Goal: Use online tool/utility: Utilize a website feature to perform a specific function

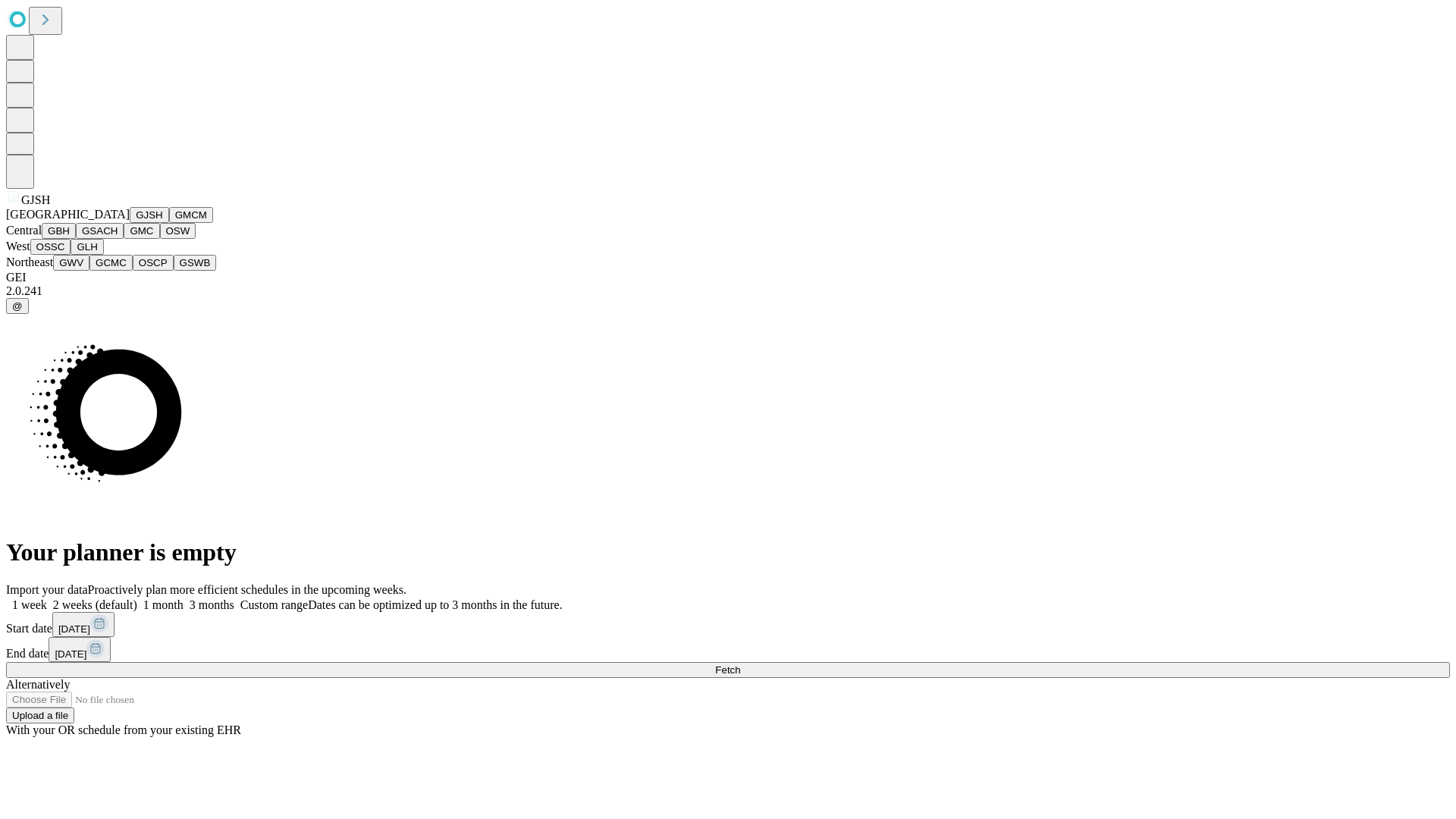
click at [130, 223] on button "GJSH" at bounding box center [150, 215] width 40 height 16
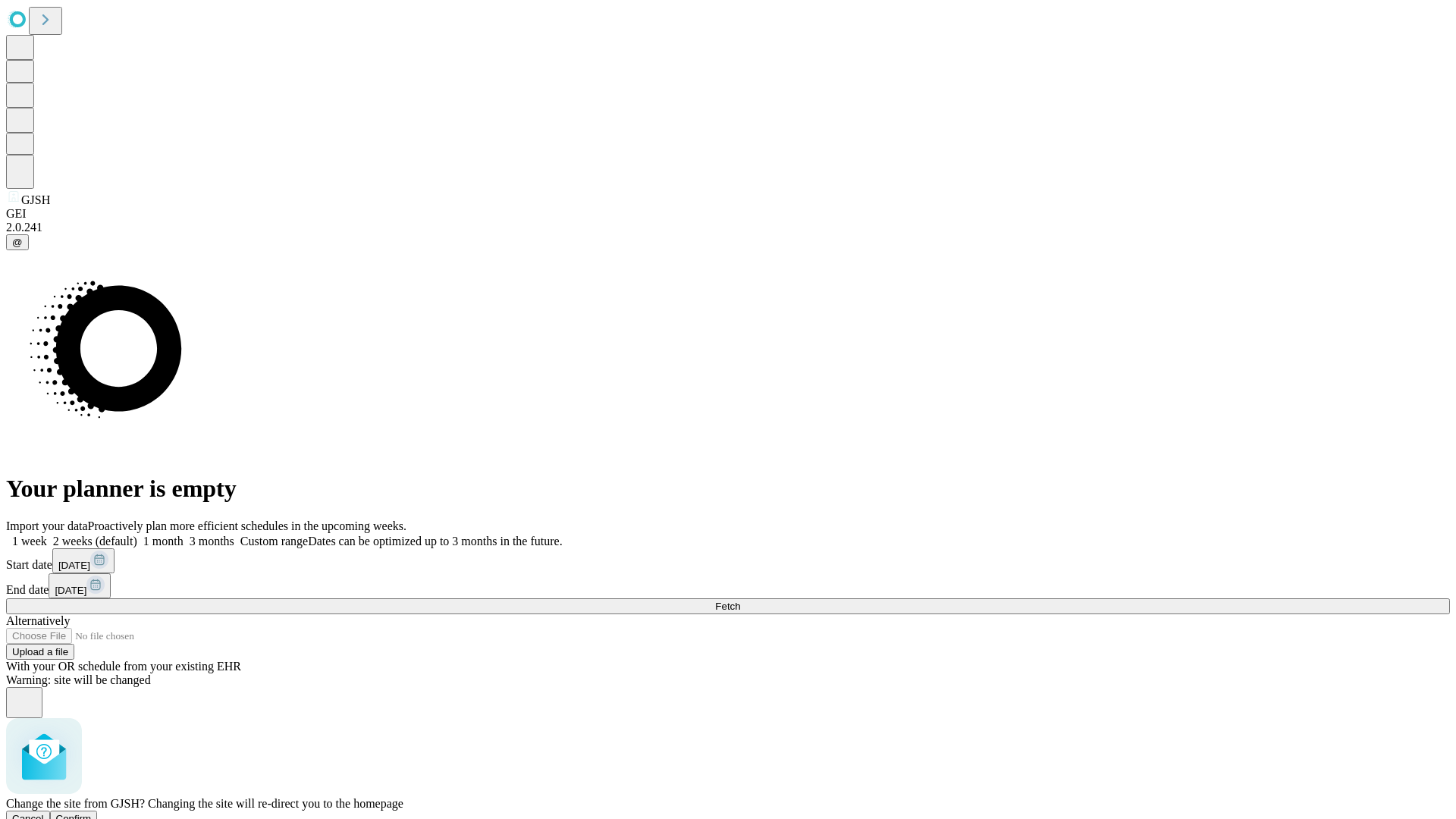
click at [92, 813] on span "Confirm" at bounding box center [74, 819] width 36 height 11
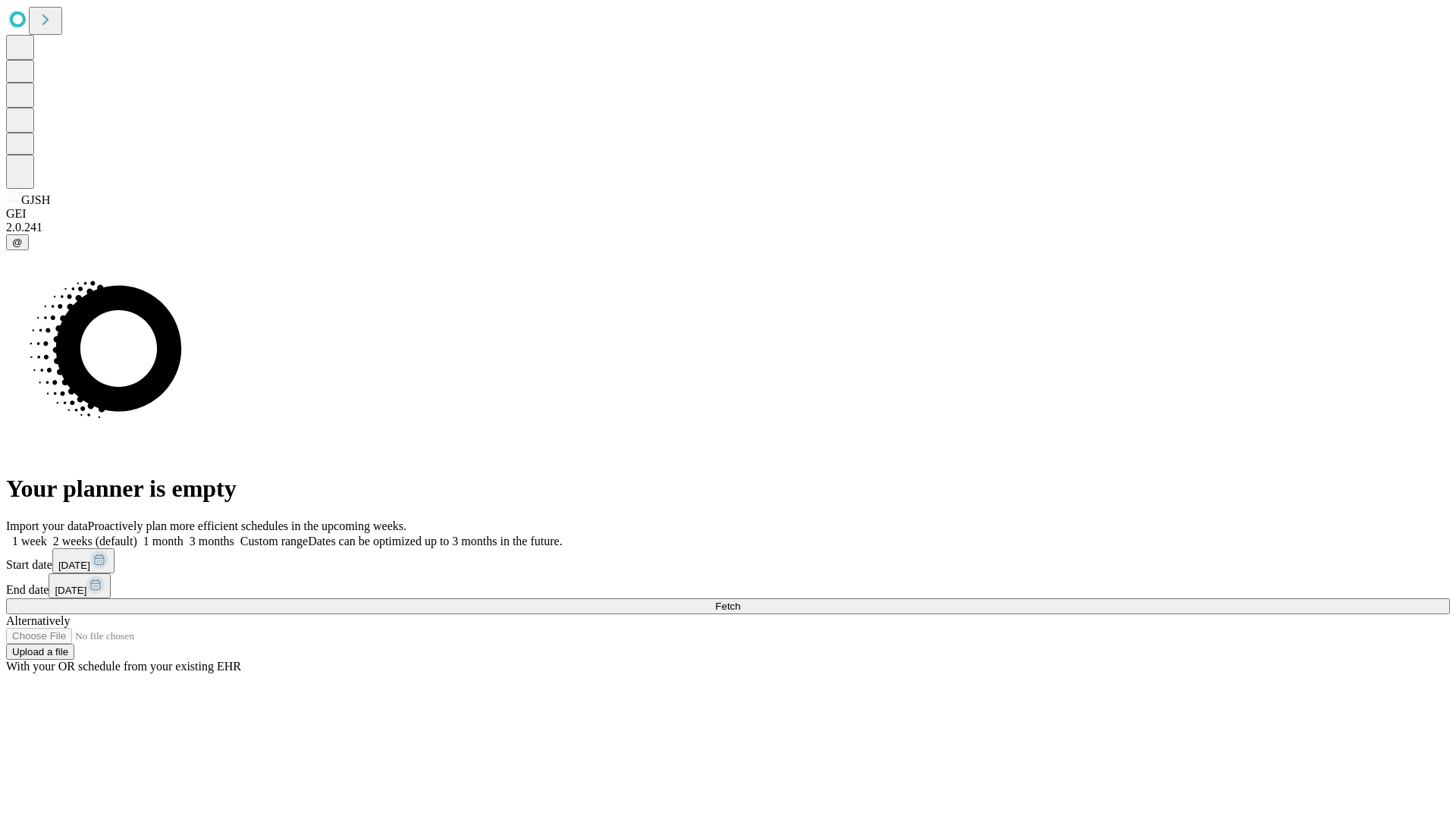
click at [183, 535] on label "1 month" at bounding box center [161, 542] width 47 height 13
click at [740, 600] on span "Fetch" at bounding box center [728, 606] width 25 height 11
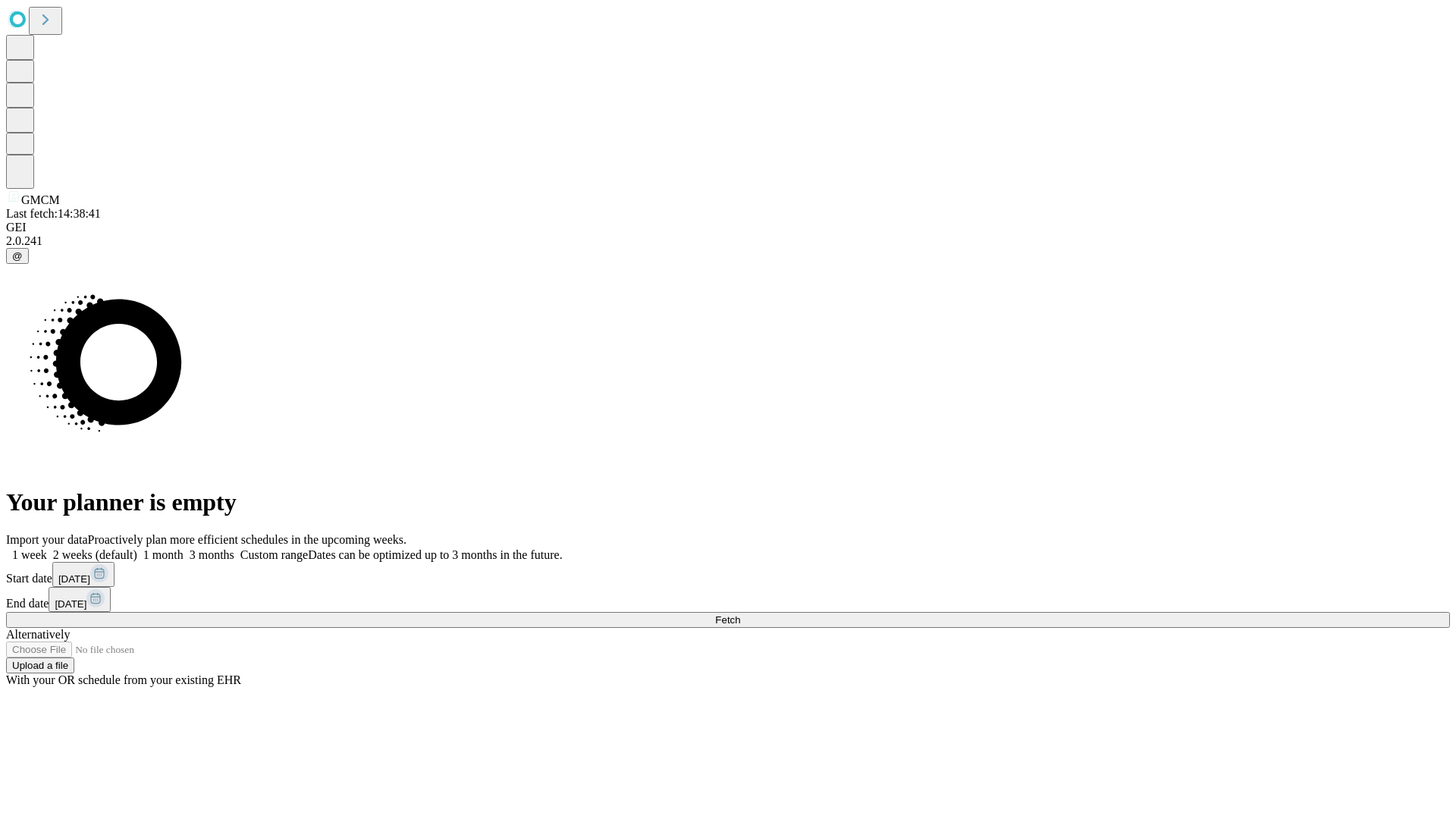
click at [183, 548] on label "1 month" at bounding box center [161, 555] width 47 height 13
click at [740, 615] on span "Fetch" at bounding box center [728, 620] width 25 height 11
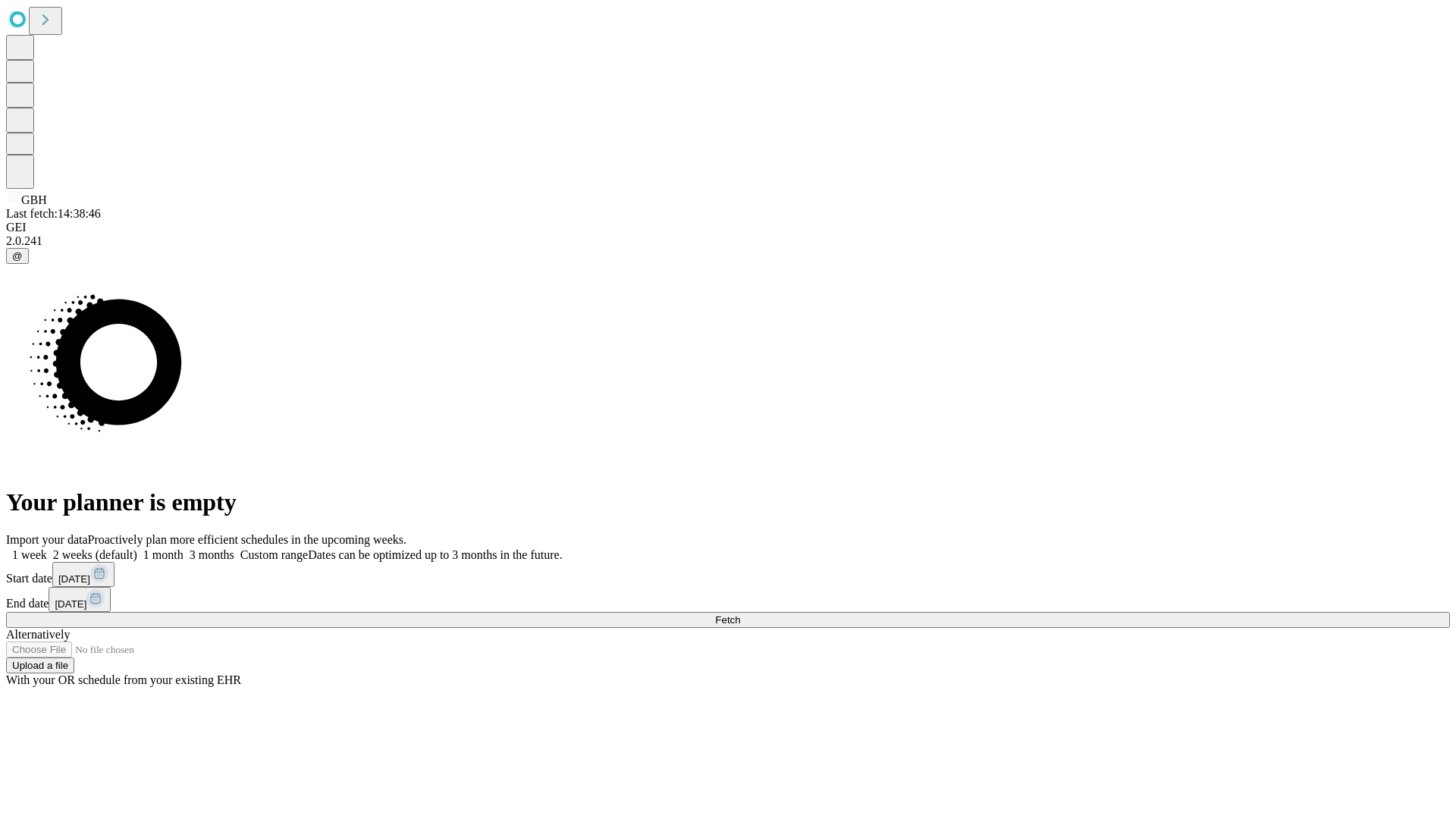
click at [183, 548] on label "1 month" at bounding box center [161, 555] width 47 height 13
click at [740, 615] on span "Fetch" at bounding box center [728, 620] width 25 height 11
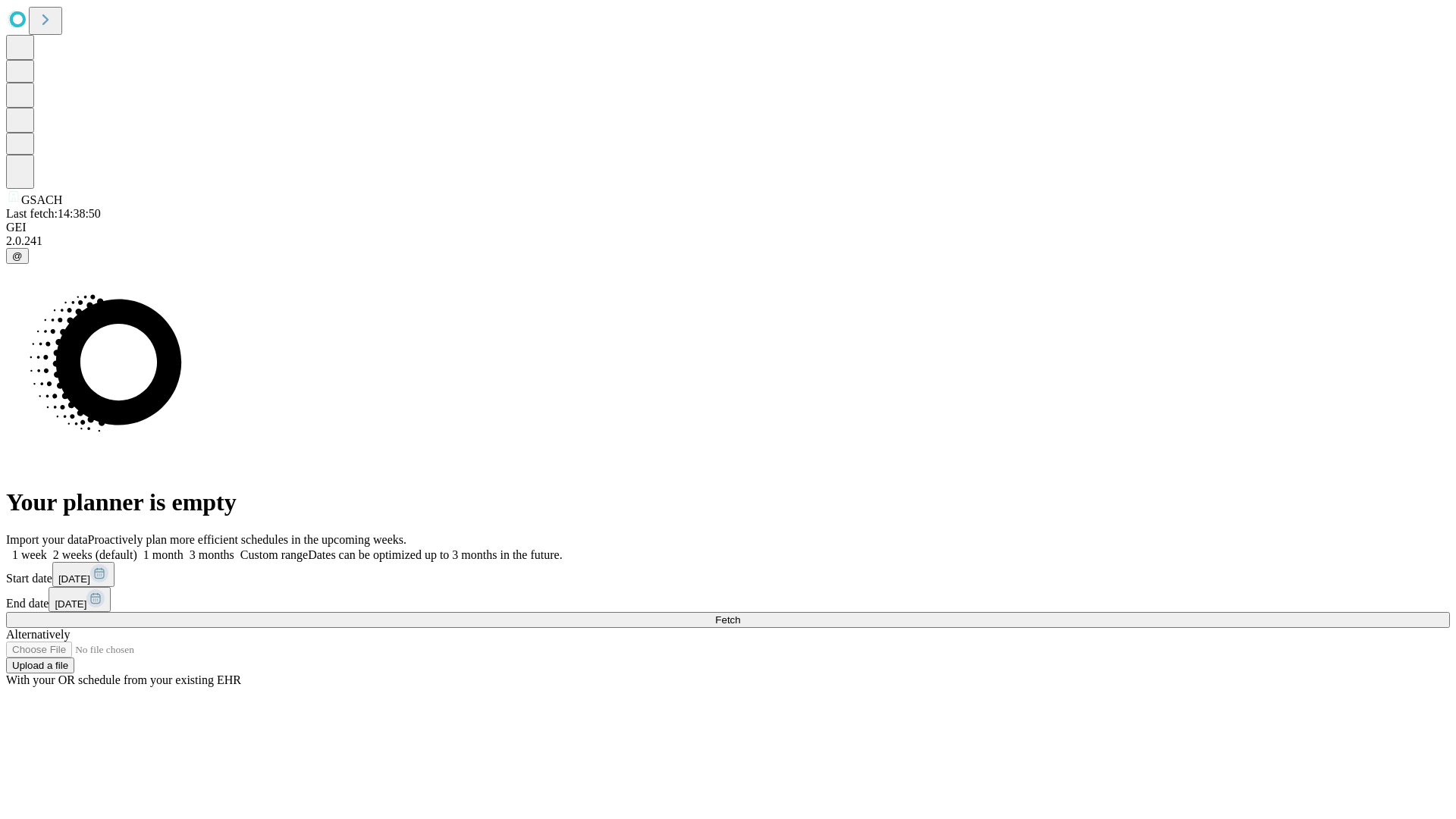
click at [183, 548] on label "1 month" at bounding box center [161, 555] width 47 height 13
click at [740, 615] on span "Fetch" at bounding box center [728, 620] width 25 height 11
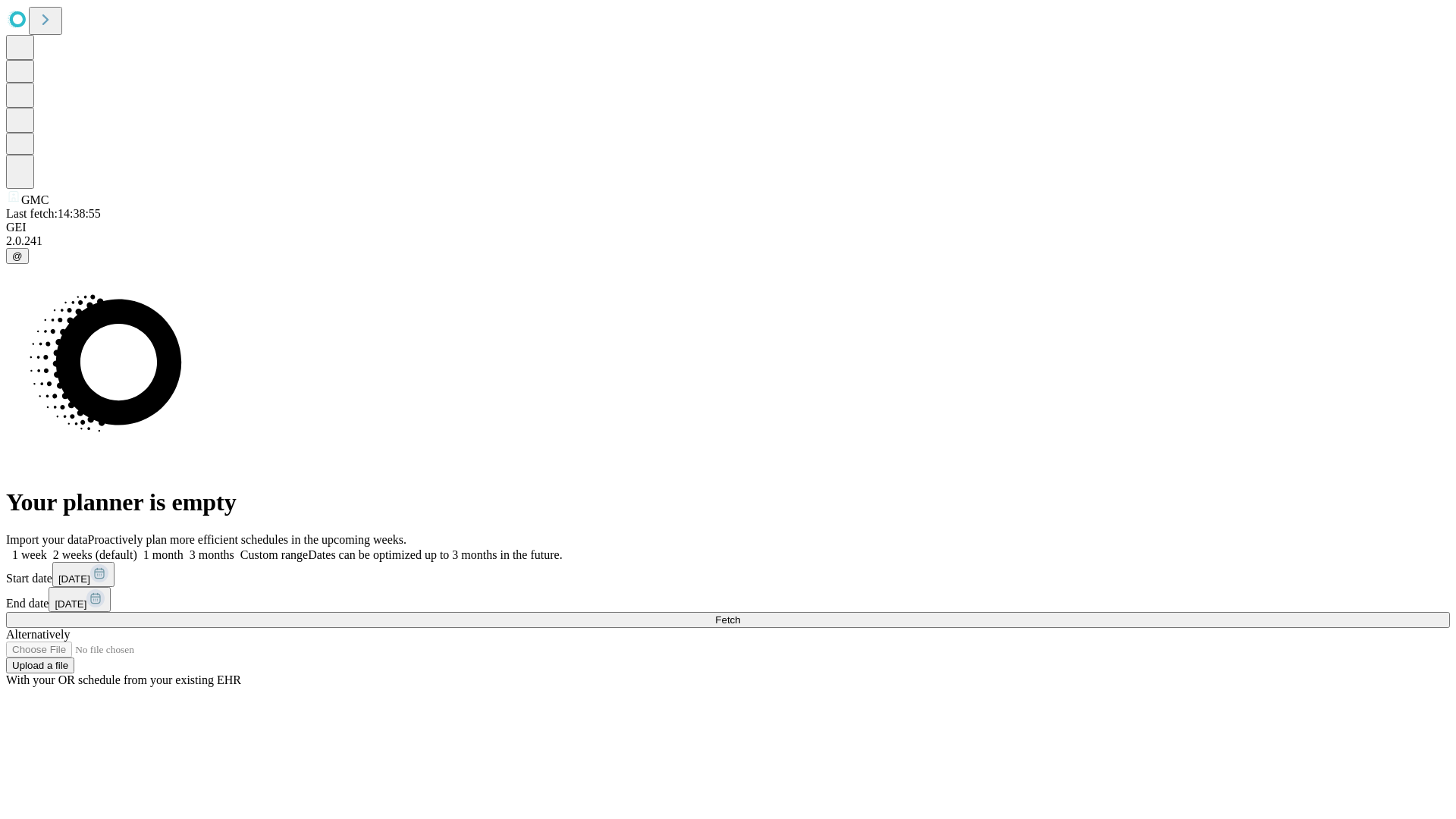
click at [183, 548] on label "1 month" at bounding box center [161, 555] width 47 height 13
click at [740, 615] on span "Fetch" at bounding box center [728, 620] width 25 height 11
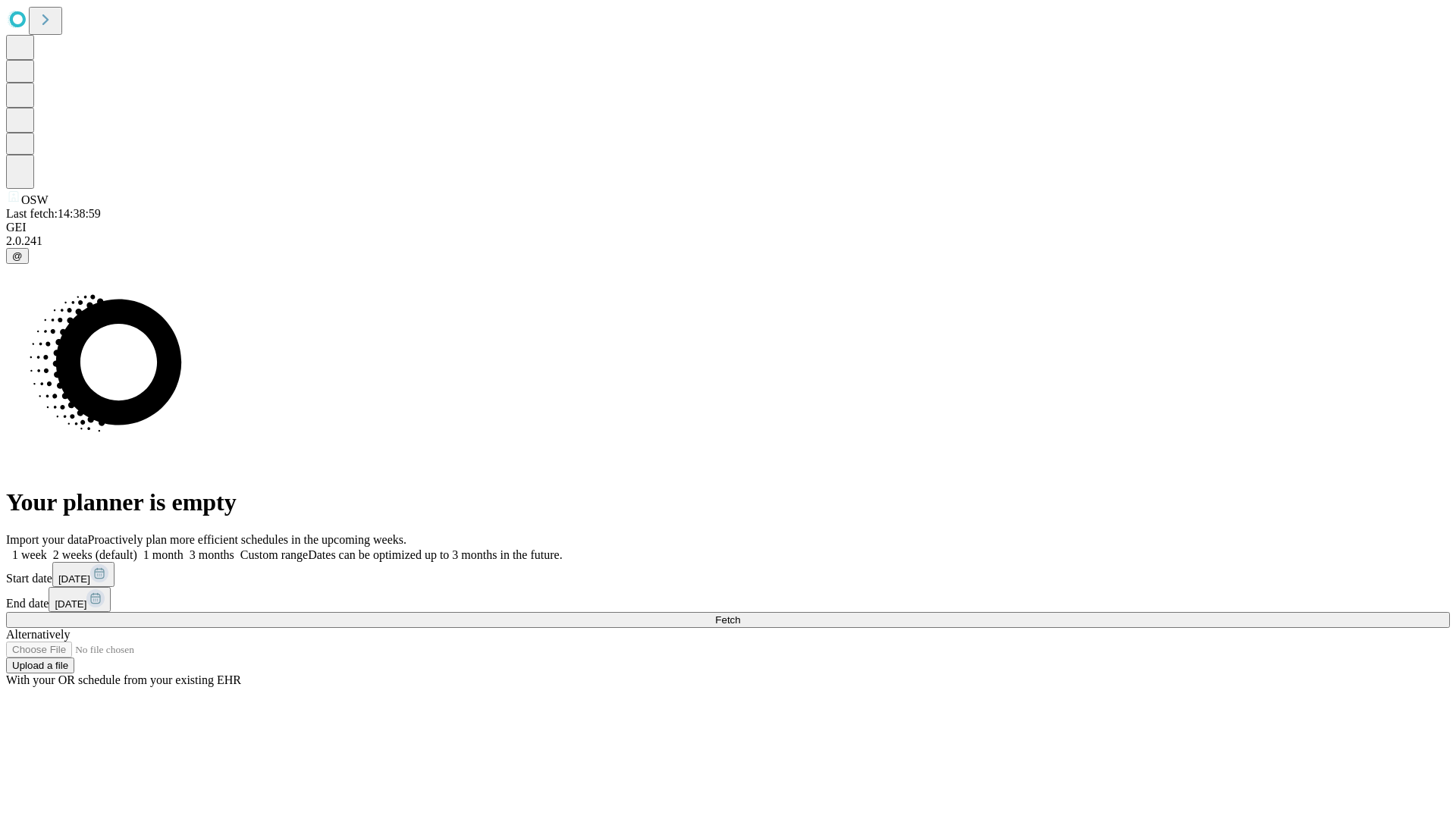
click at [183, 548] on label "1 month" at bounding box center [161, 555] width 47 height 13
click at [740, 615] on span "Fetch" at bounding box center [728, 620] width 25 height 11
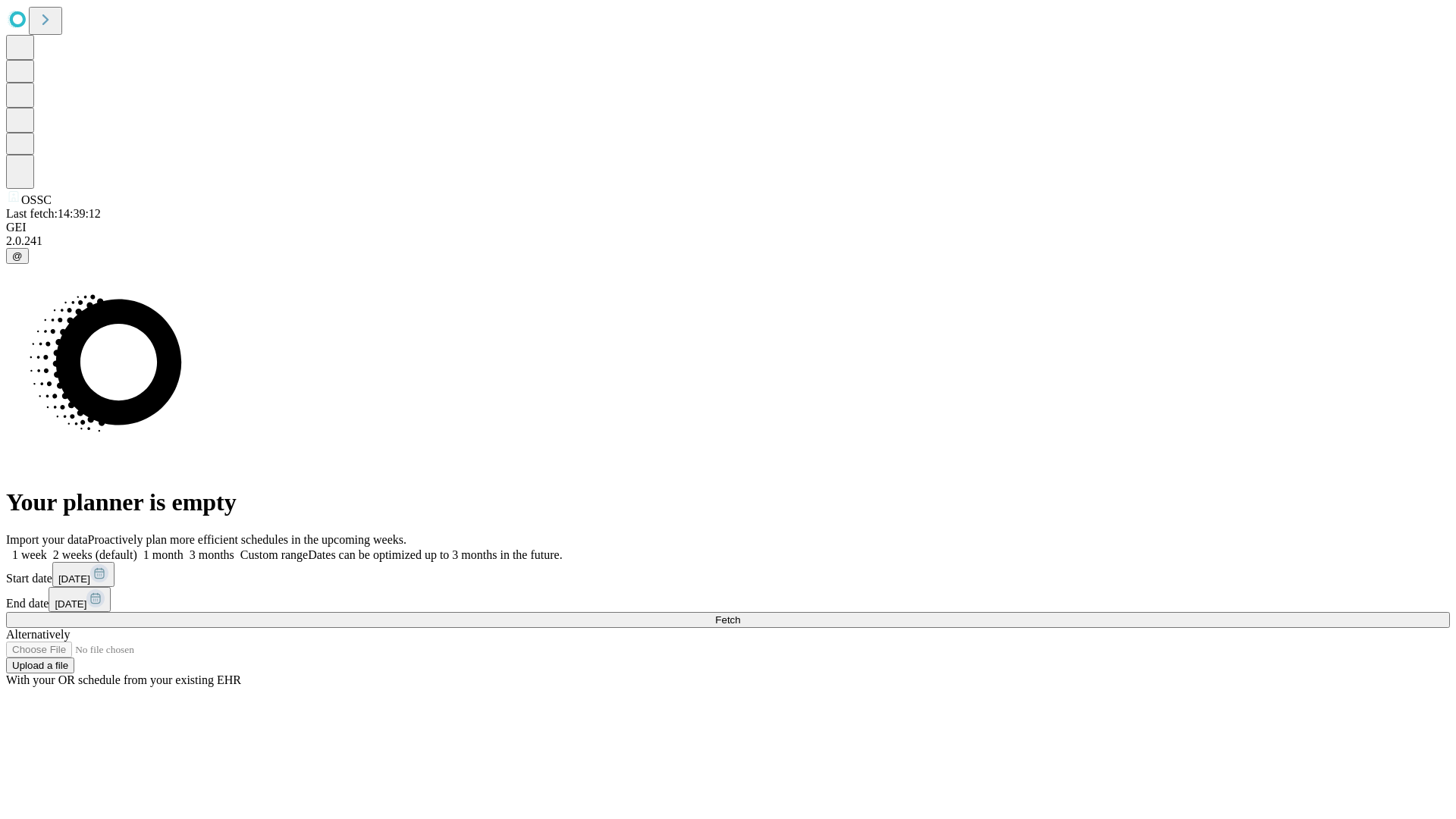
click at [183, 548] on label "1 month" at bounding box center [161, 555] width 47 height 13
click at [740, 615] on span "Fetch" at bounding box center [728, 620] width 25 height 11
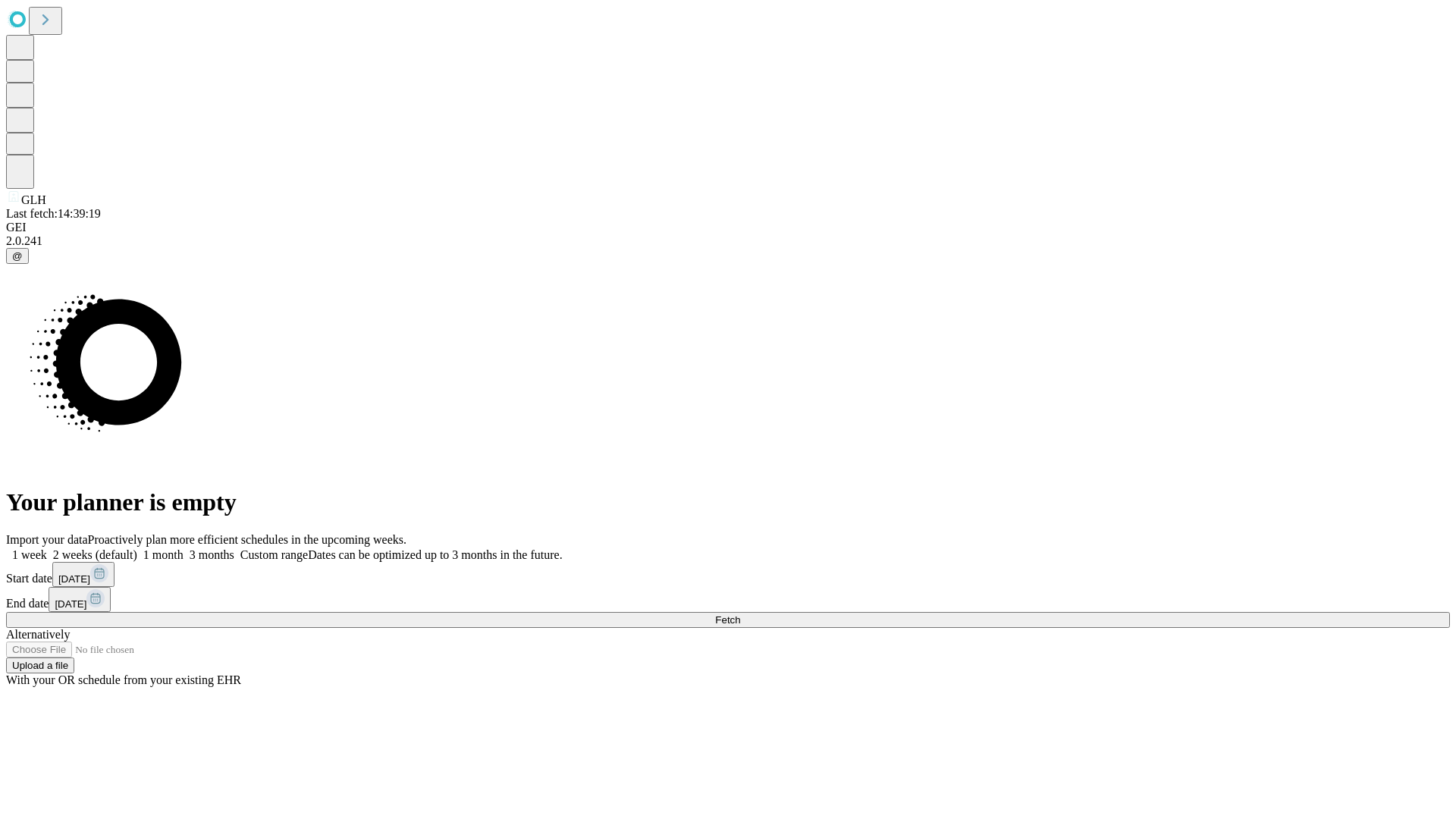
click at [740, 615] on span "Fetch" at bounding box center [728, 620] width 25 height 11
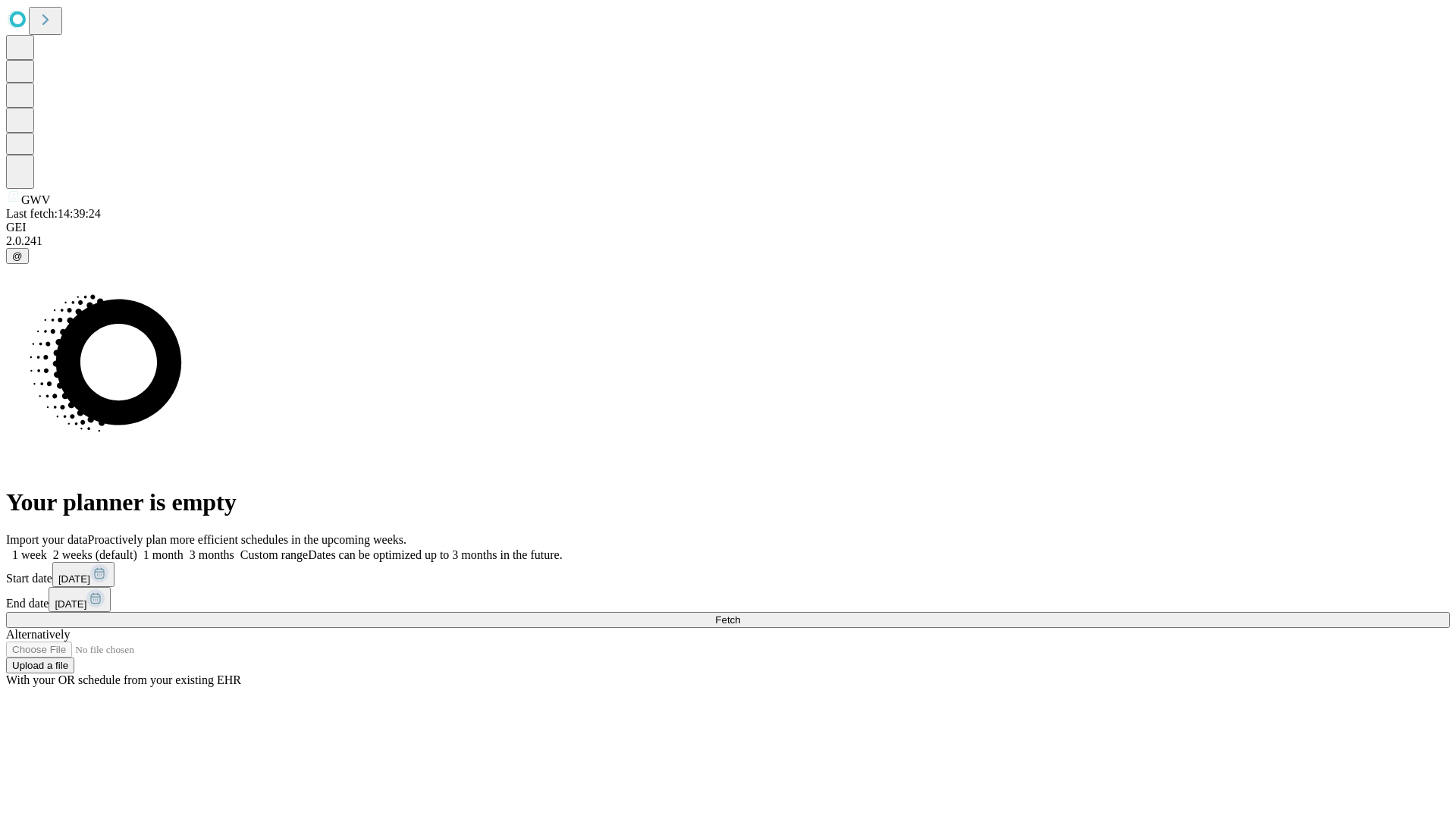
click at [183, 548] on label "1 month" at bounding box center [161, 555] width 47 height 13
click at [740, 615] on span "Fetch" at bounding box center [728, 620] width 25 height 11
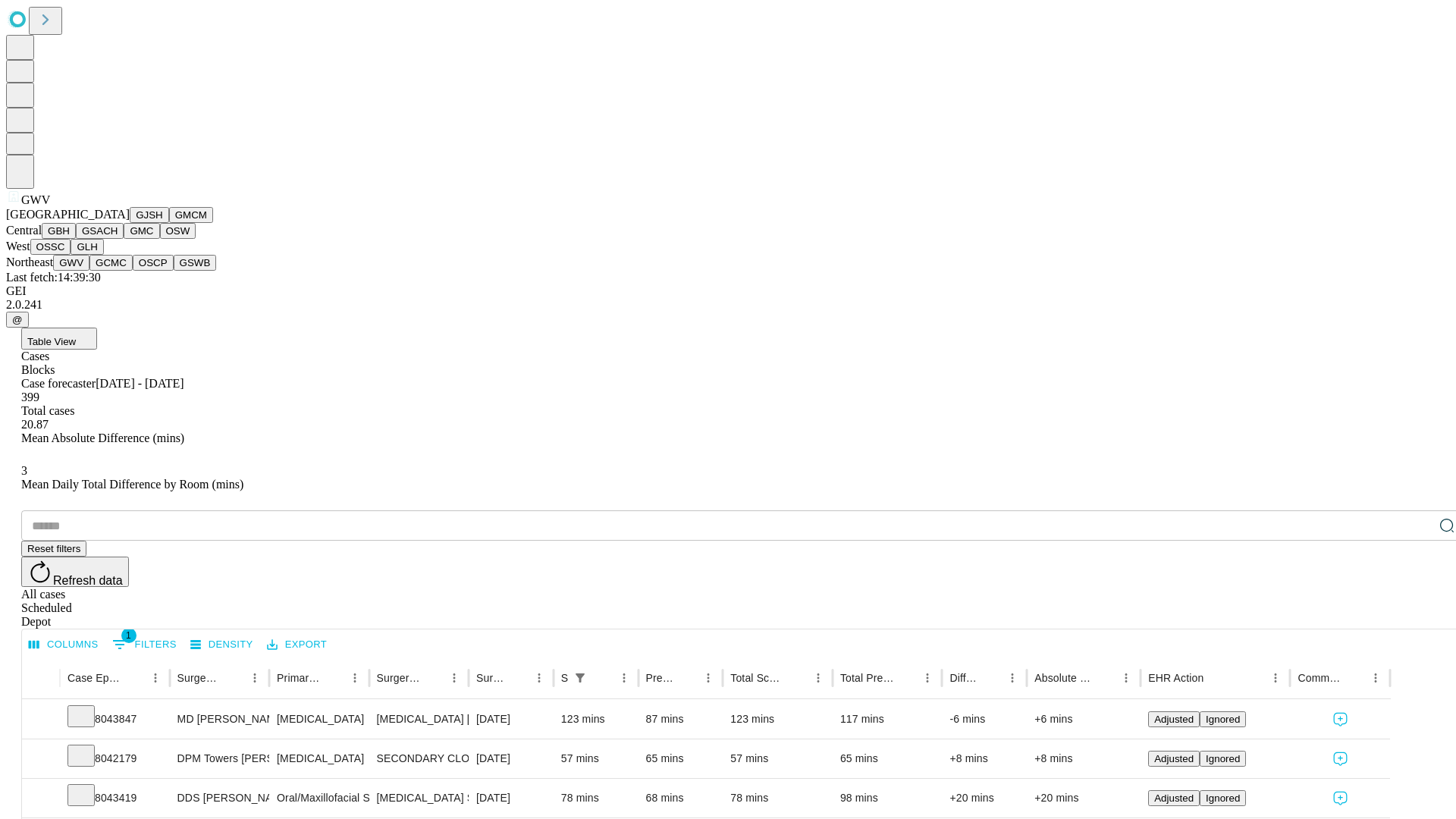
click at [118, 271] on button "GCMC" at bounding box center [111, 262] width 44 height 16
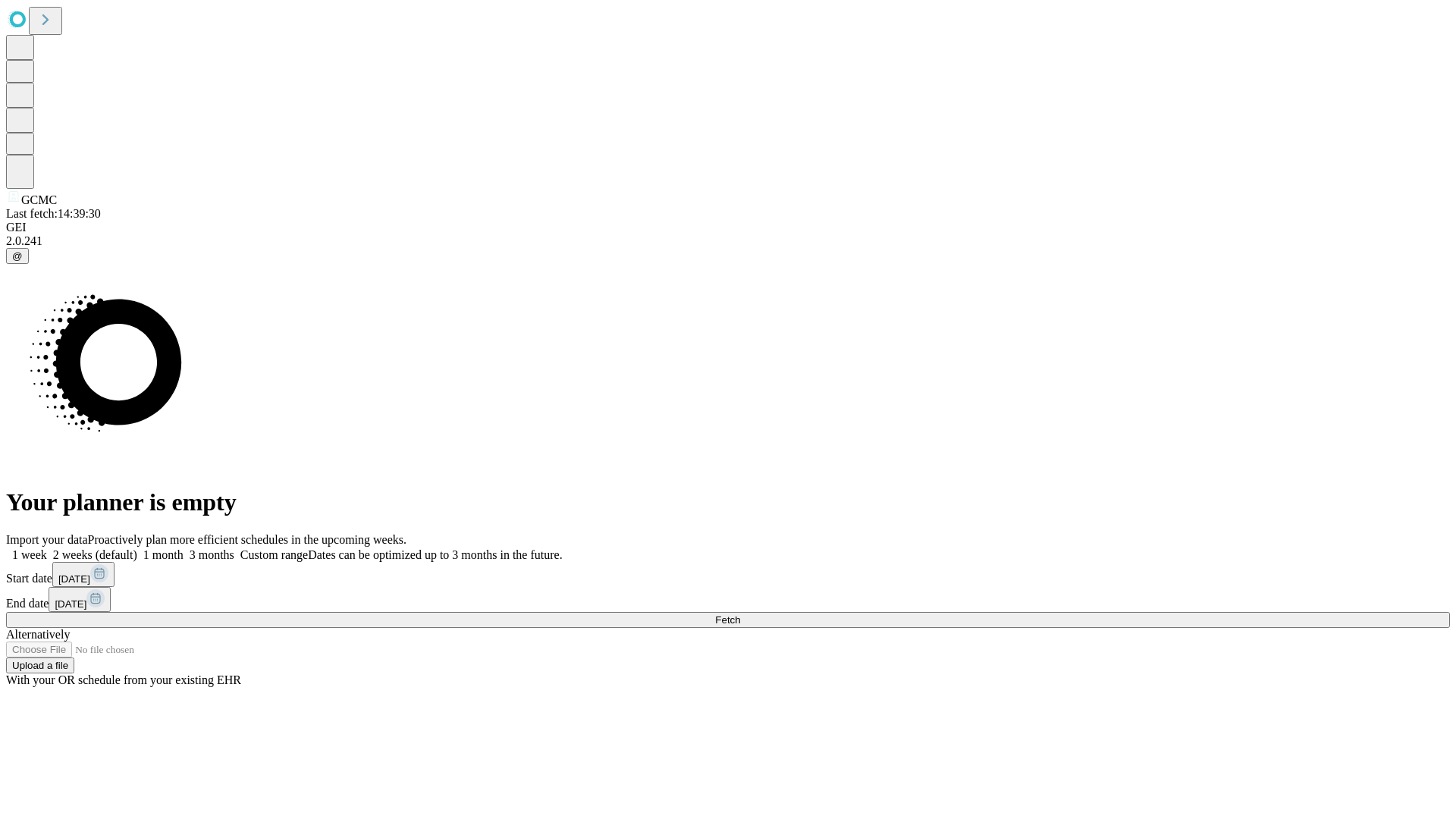
click at [183, 548] on label "1 month" at bounding box center [161, 555] width 47 height 13
click at [740, 615] on span "Fetch" at bounding box center [728, 620] width 25 height 11
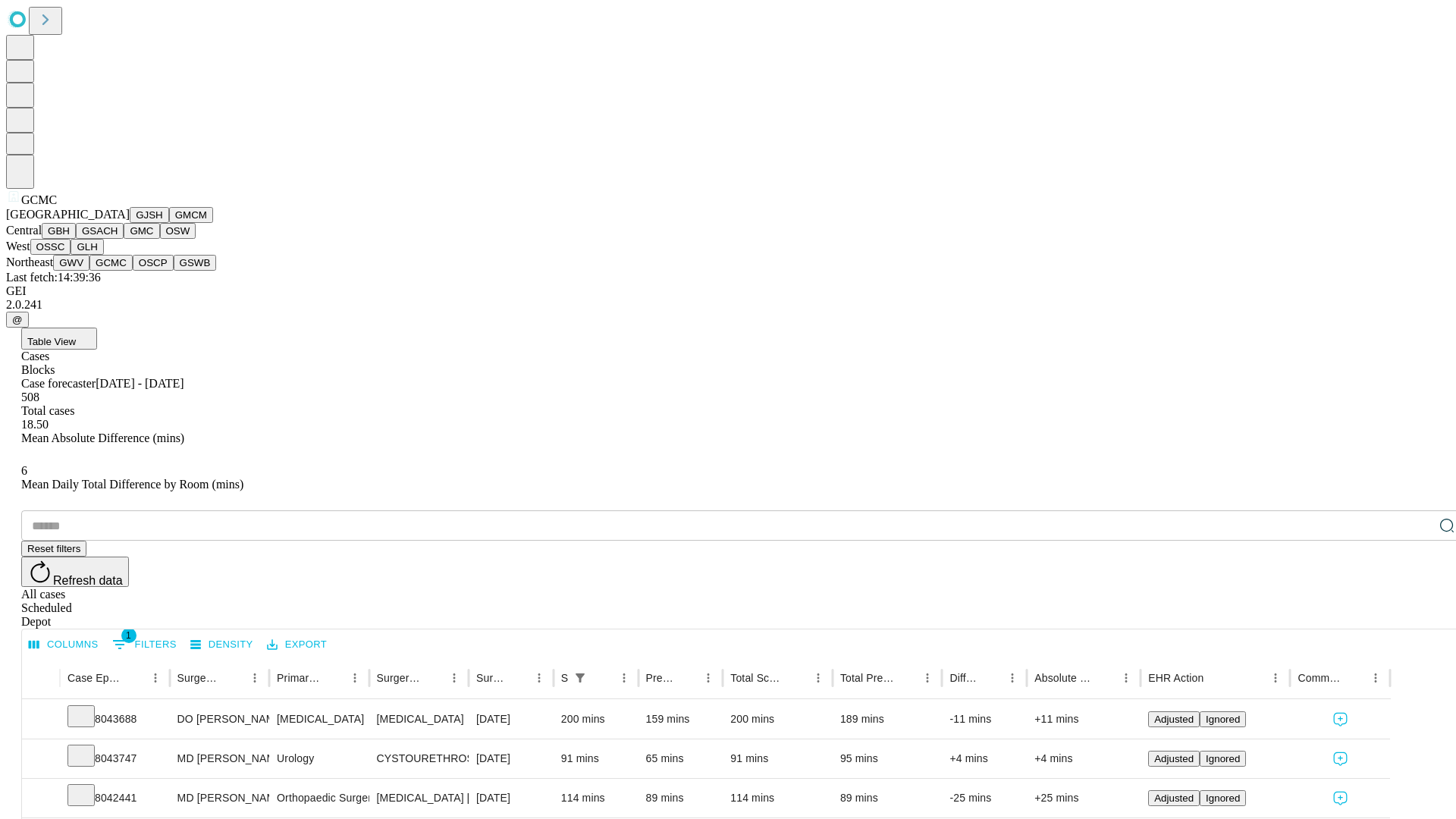
click at [133, 271] on button "OSCP" at bounding box center [153, 262] width 41 height 16
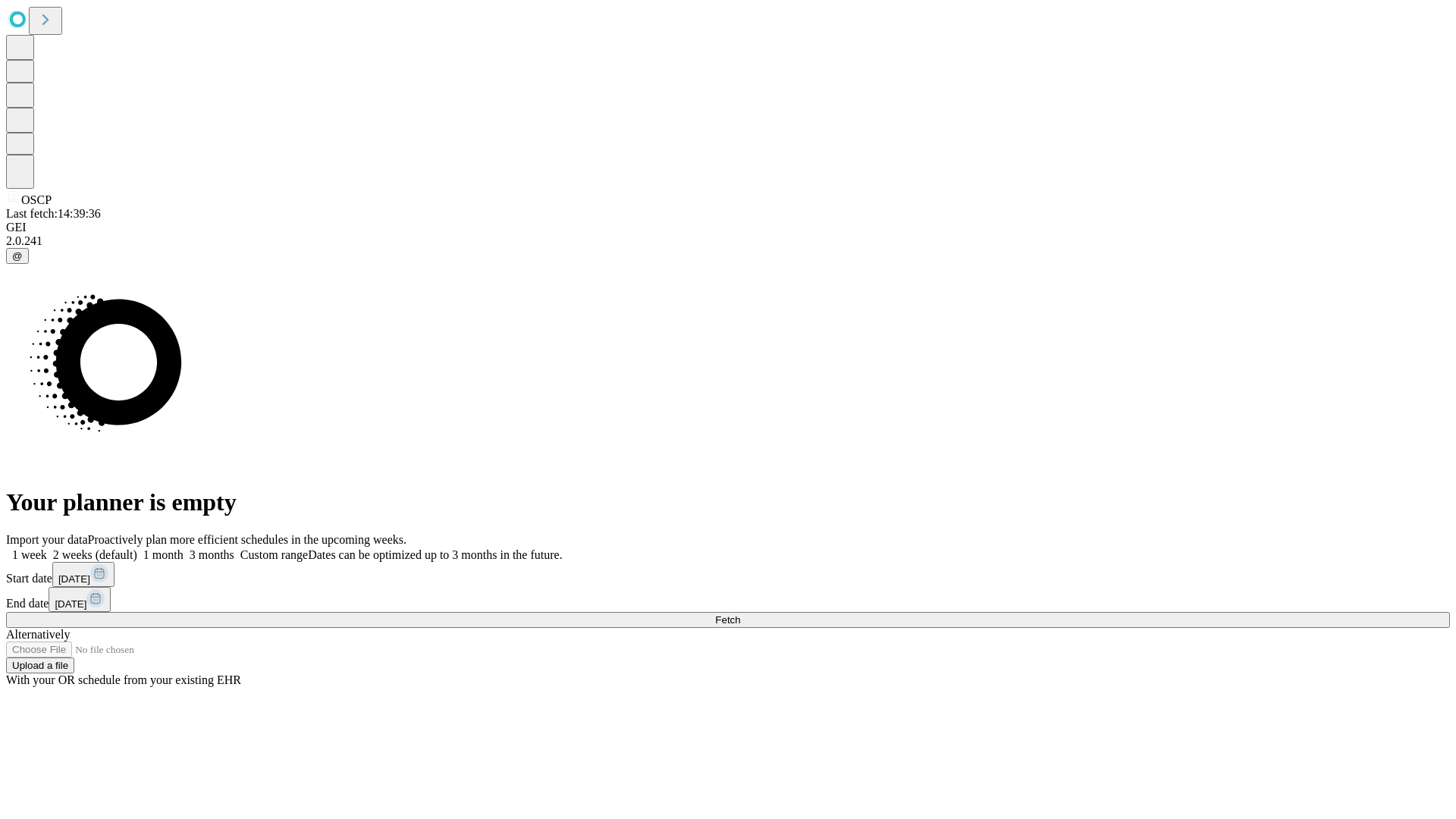
click at [183, 548] on label "1 month" at bounding box center [161, 555] width 47 height 13
click at [740, 615] on span "Fetch" at bounding box center [728, 620] width 25 height 11
